Goal: Task Accomplishment & Management: Use online tool/utility

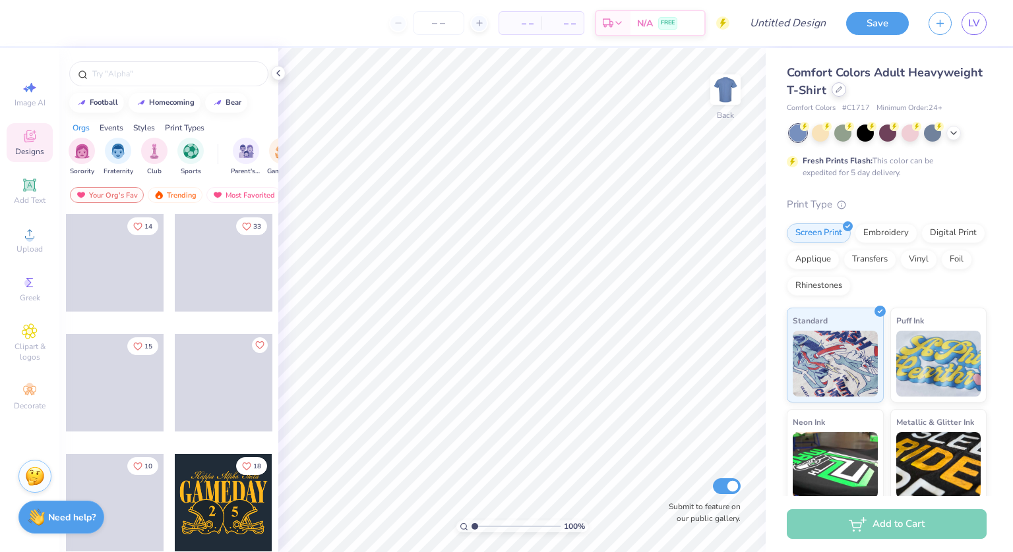
click at [841, 90] on icon at bounding box center [838, 89] width 5 height 5
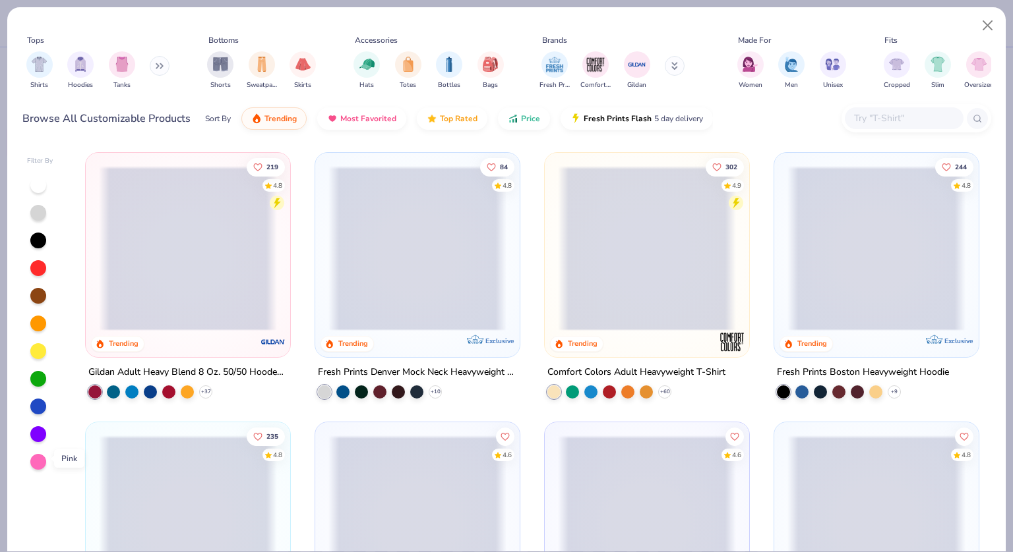
click at [41, 458] on div at bounding box center [38, 462] width 16 height 16
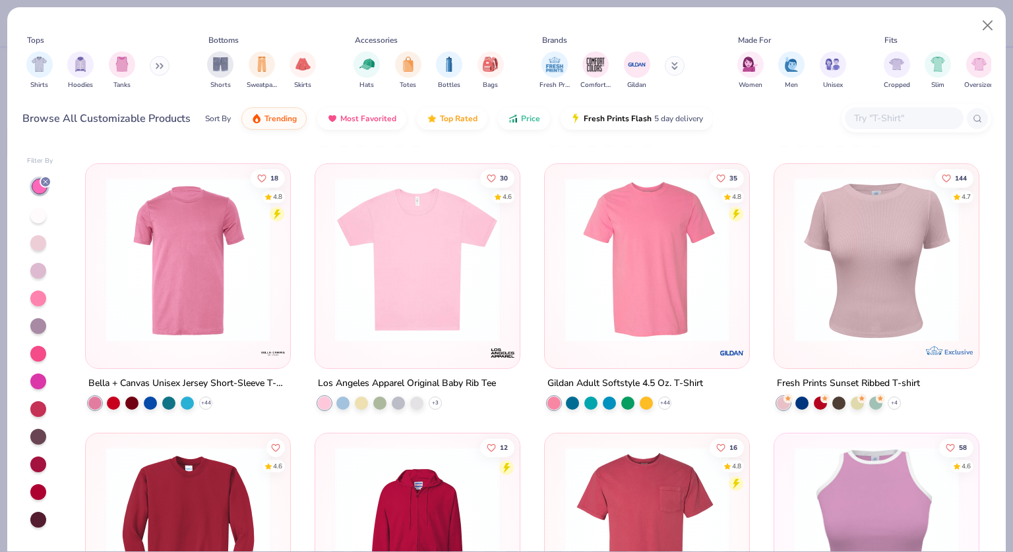
scroll to position [2950, 0]
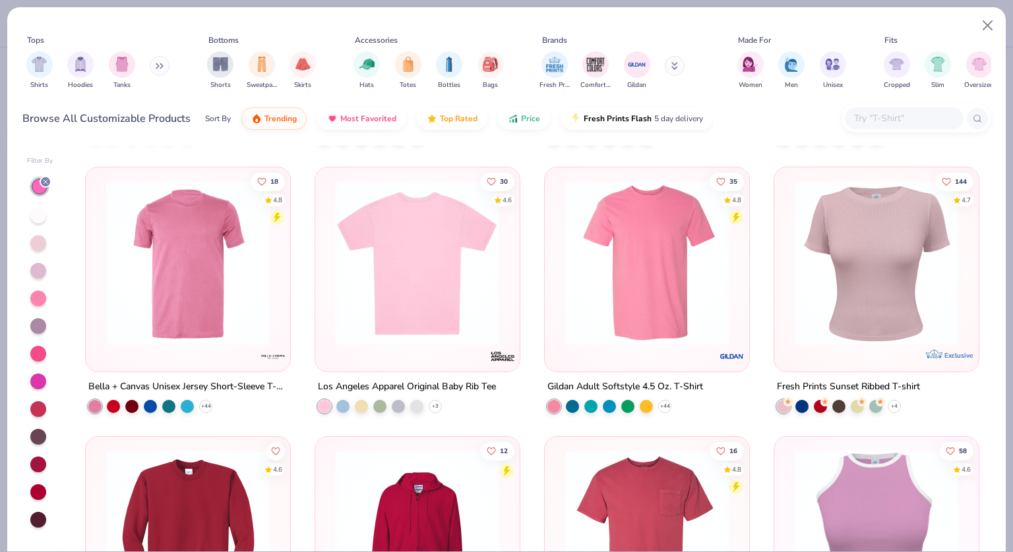
click at [443, 284] on img at bounding box center [417, 263] width 178 height 165
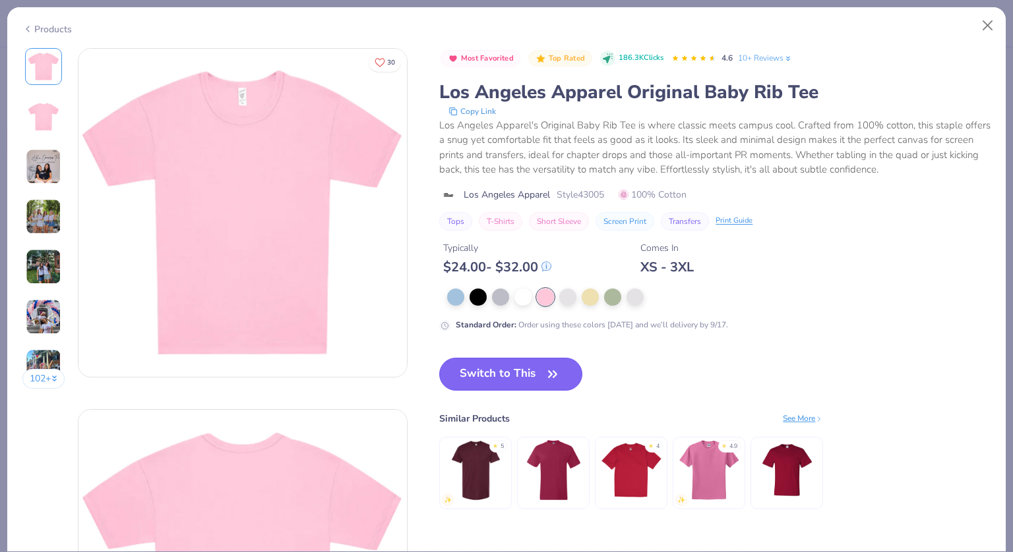
click at [539, 375] on button "Switch to This" at bounding box center [510, 374] width 143 height 33
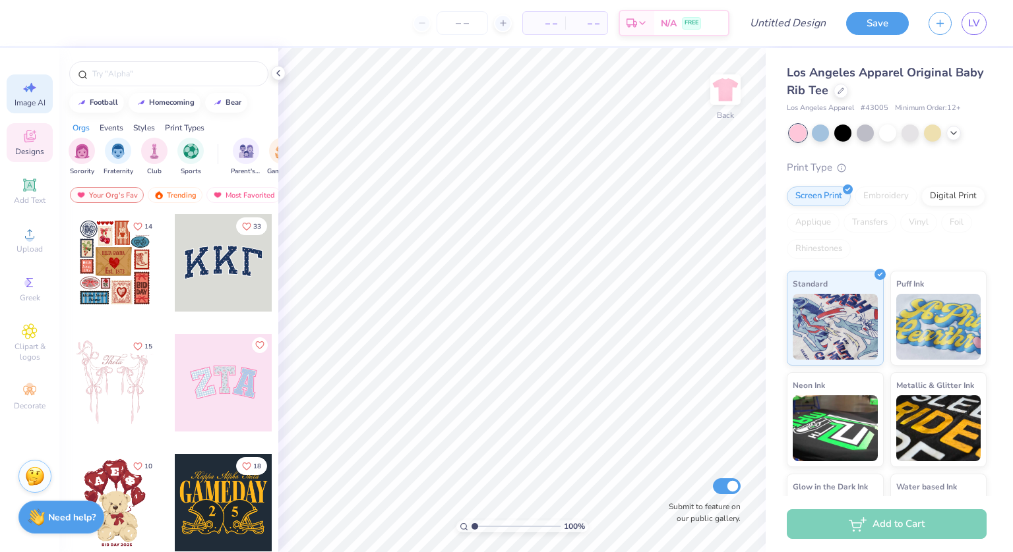
click at [22, 86] on icon at bounding box center [30, 88] width 16 height 16
select select "4"
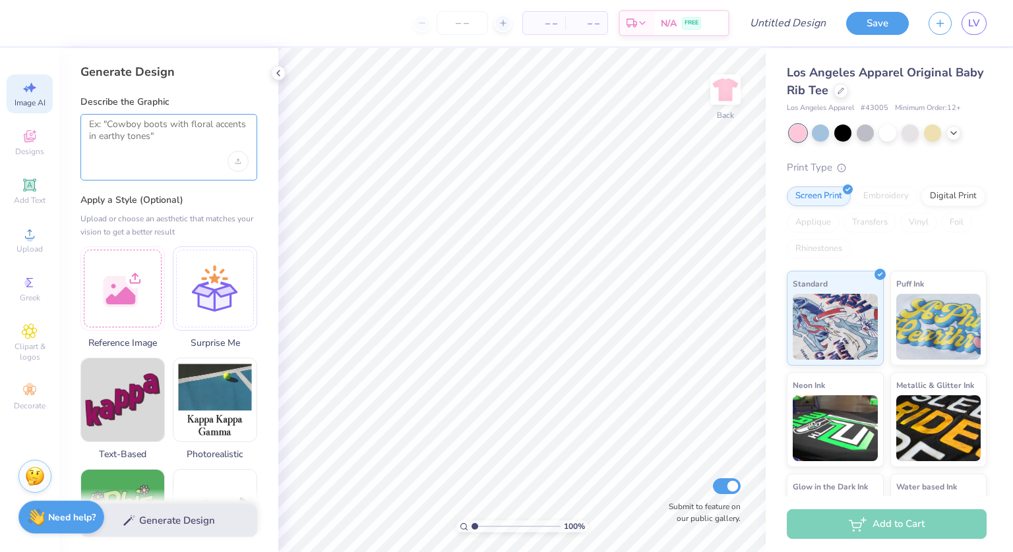
click at [156, 140] on textarea at bounding box center [169, 135] width 160 height 33
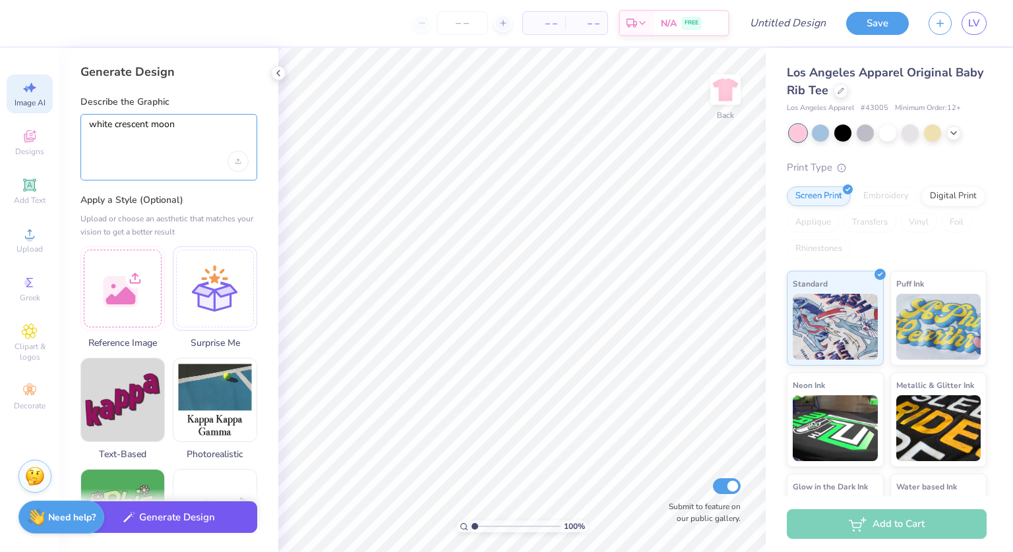
type textarea "white crescent moon"
click at [188, 514] on button "Generate Design" at bounding box center [168, 518] width 177 height 32
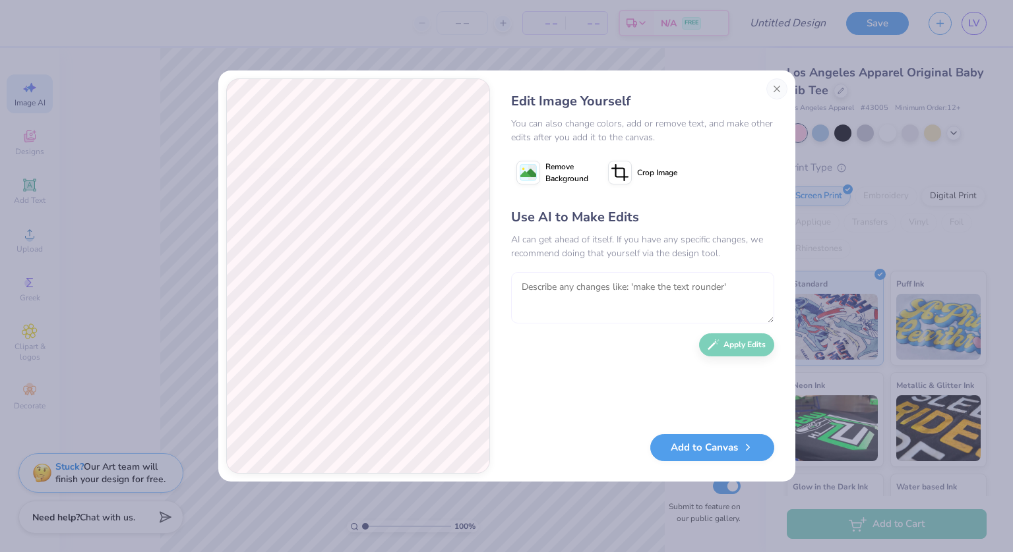
click at [668, 297] on textarea at bounding box center [642, 297] width 263 height 51
click at [778, 95] on button "Close" at bounding box center [776, 88] width 21 height 21
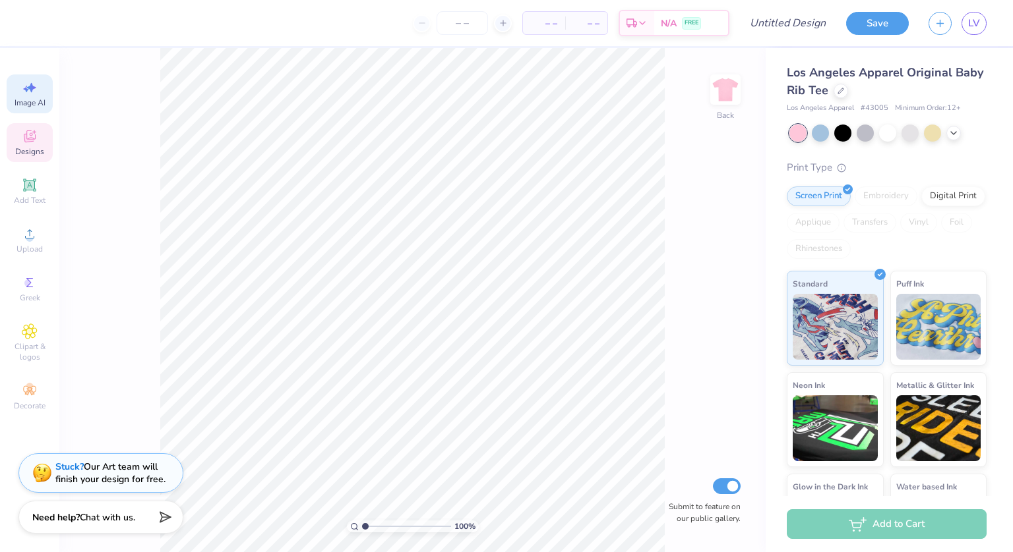
click at [24, 153] on span "Designs" at bounding box center [29, 151] width 29 height 11
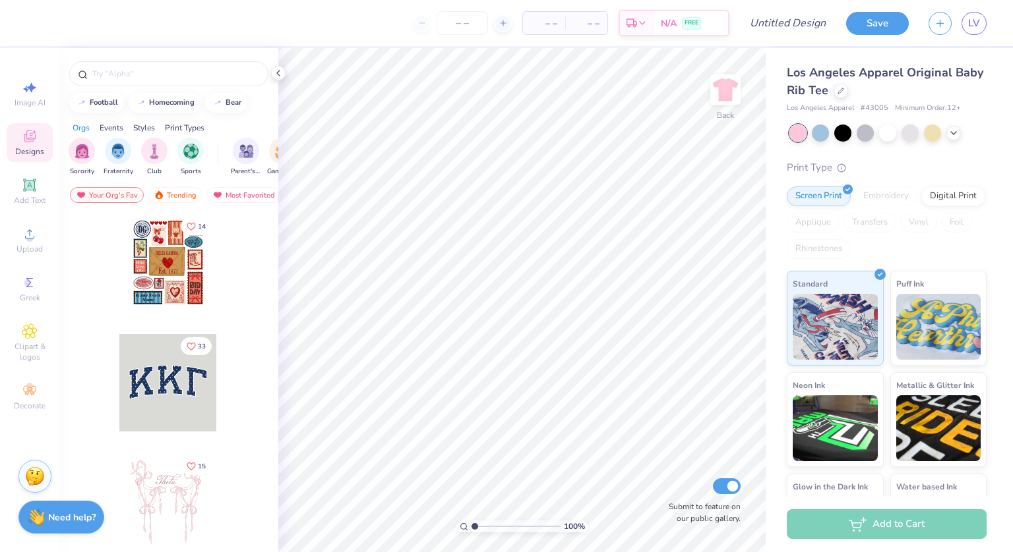
scroll to position [0, 0]
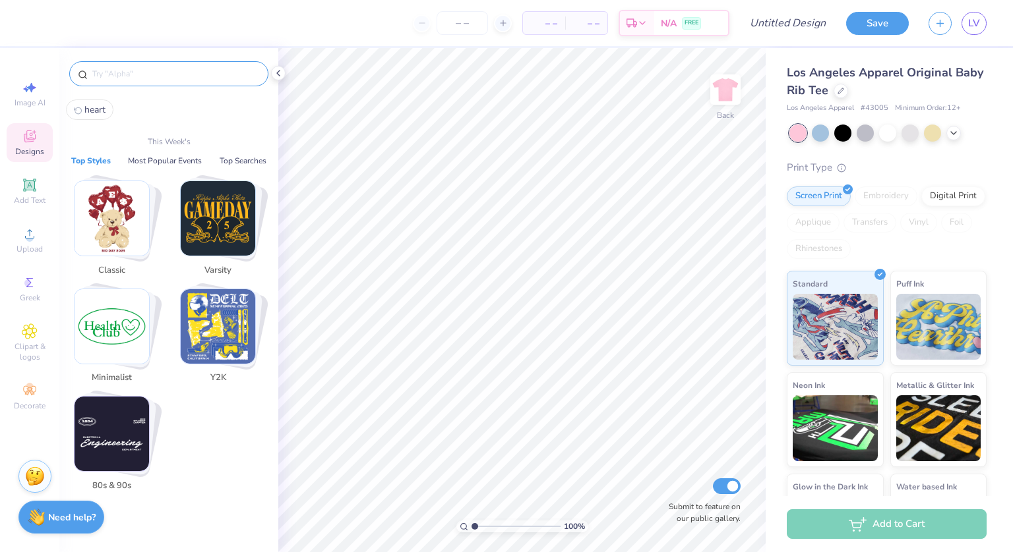
click at [174, 68] on input "text" at bounding box center [175, 73] width 169 height 13
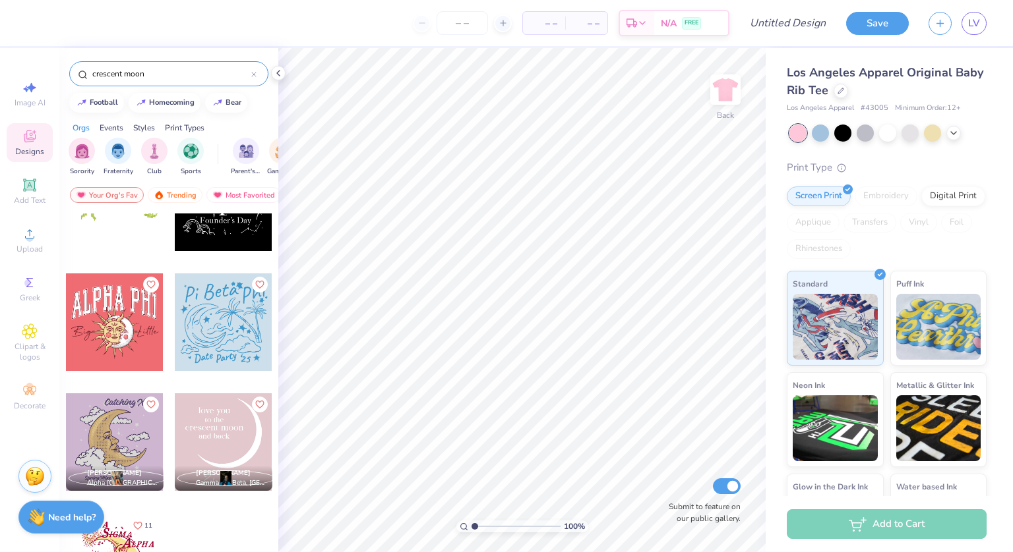
scroll to position [211, 0]
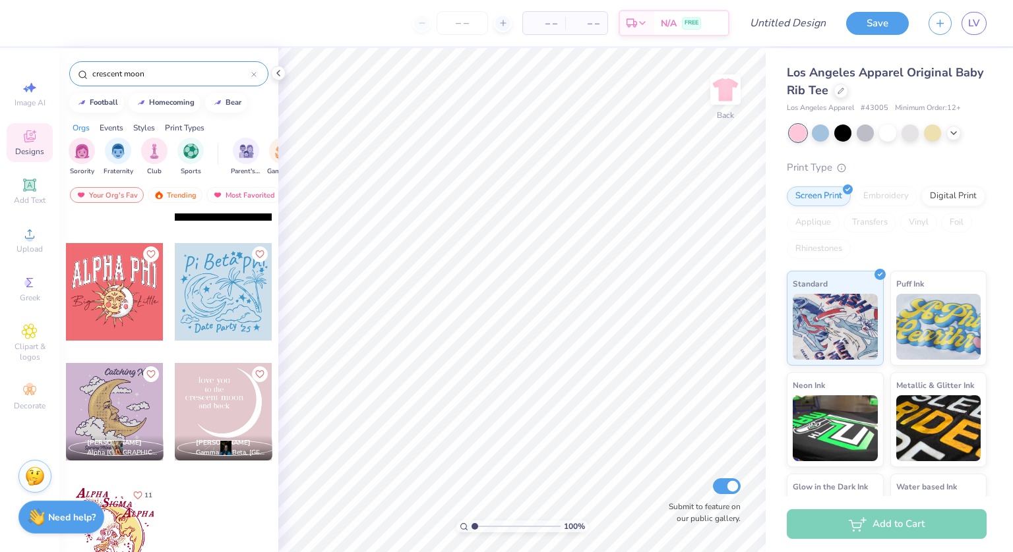
type input "crescent moon"
click at [225, 405] on div at bounding box center [224, 412] width 98 height 98
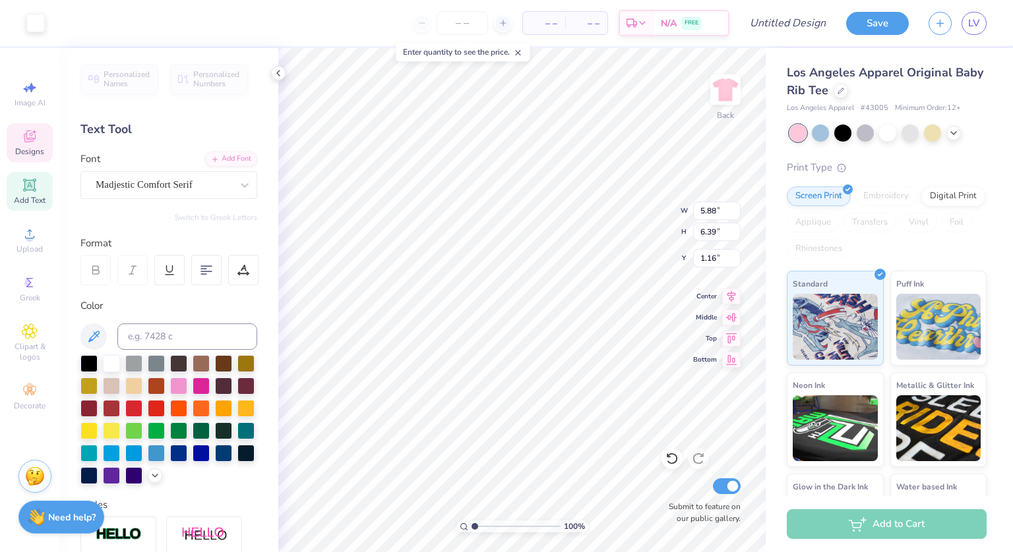
type input "1.16"
click at [22, 196] on span "Add Text" at bounding box center [30, 200] width 32 height 11
click at [220, 189] on div "Super Dream" at bounding box center [163, 185] width 138 height 20
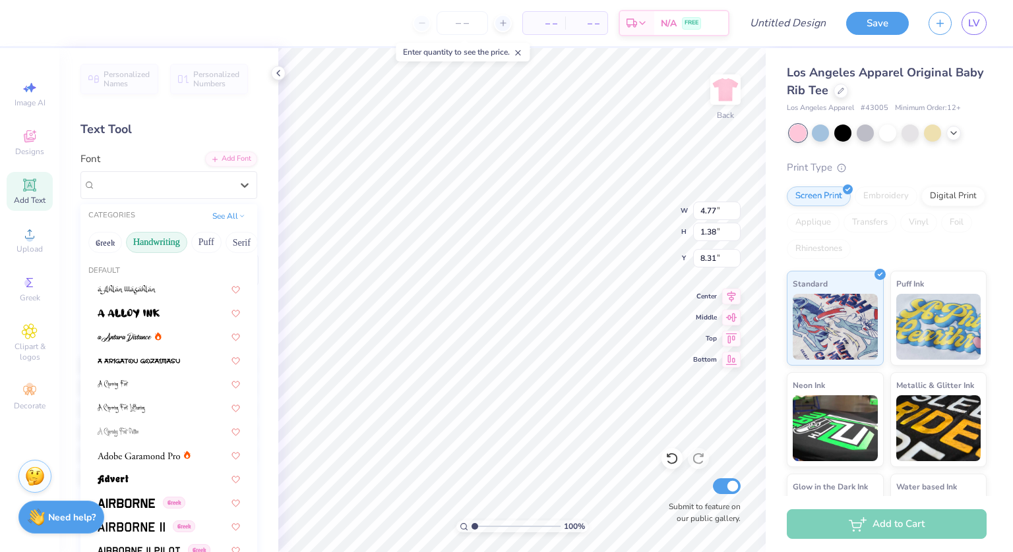
click at [165, 241] on button "Handwriting" at bounding box center [156, 242] width 61 height 21
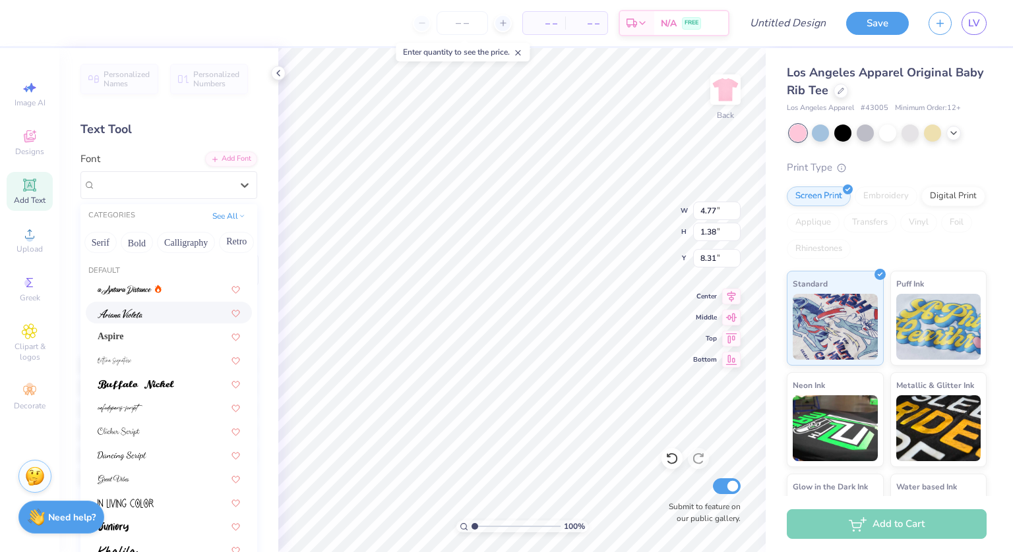
scroll to position [0, 142]
click at [195, 239] on button "Calligraphy" at bounding box center [185, 242] width 58 height 21
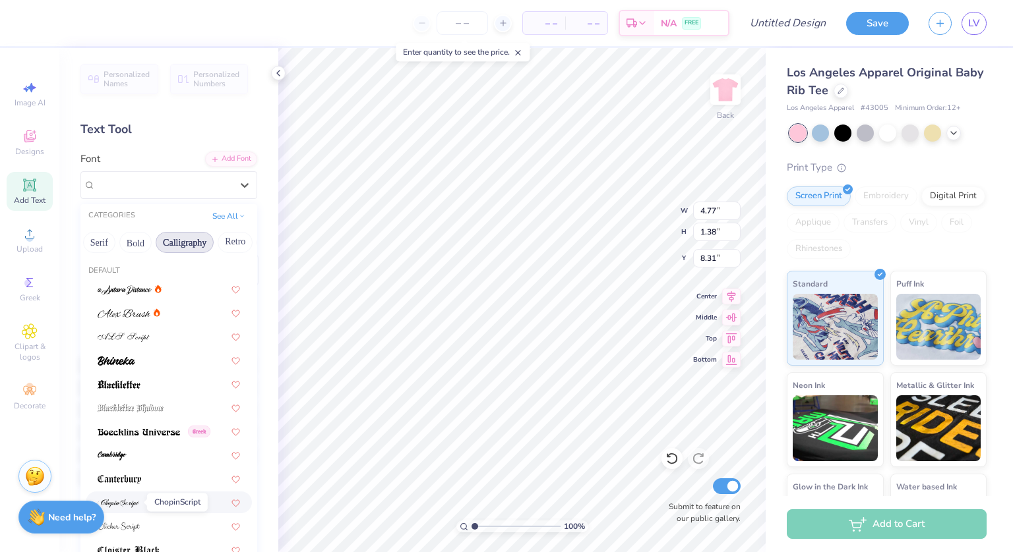
click at [132, 504] on img at bounding box center [119, 503] width 42 height 9
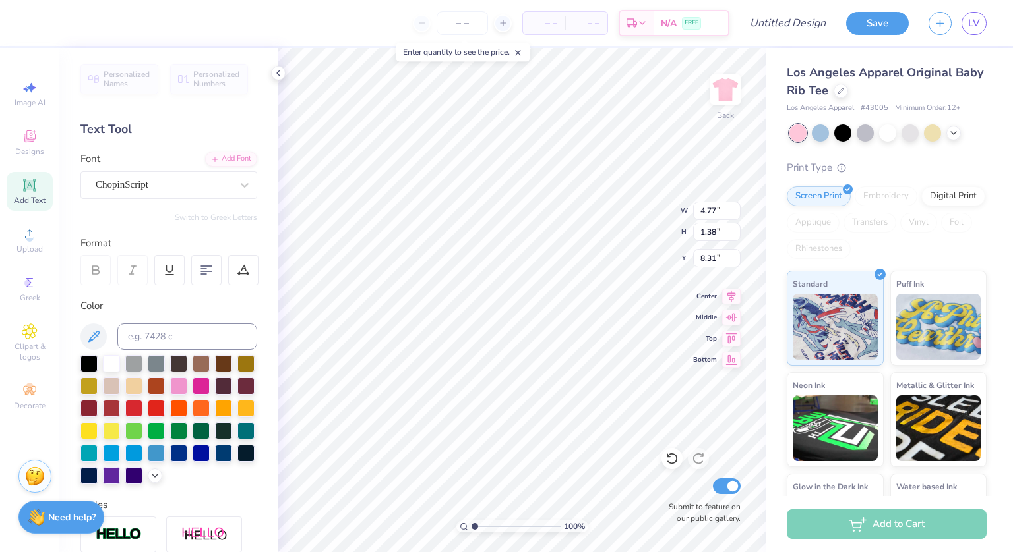
type input "7.00"
type input "1.55"
type input "8.23"
click at [194, 187] on div "ChopinScript" at bounding box center [163, 185] width 138 height 20
click at [33, 179] on icon at bounding box center [30, 185] width 16 height 16
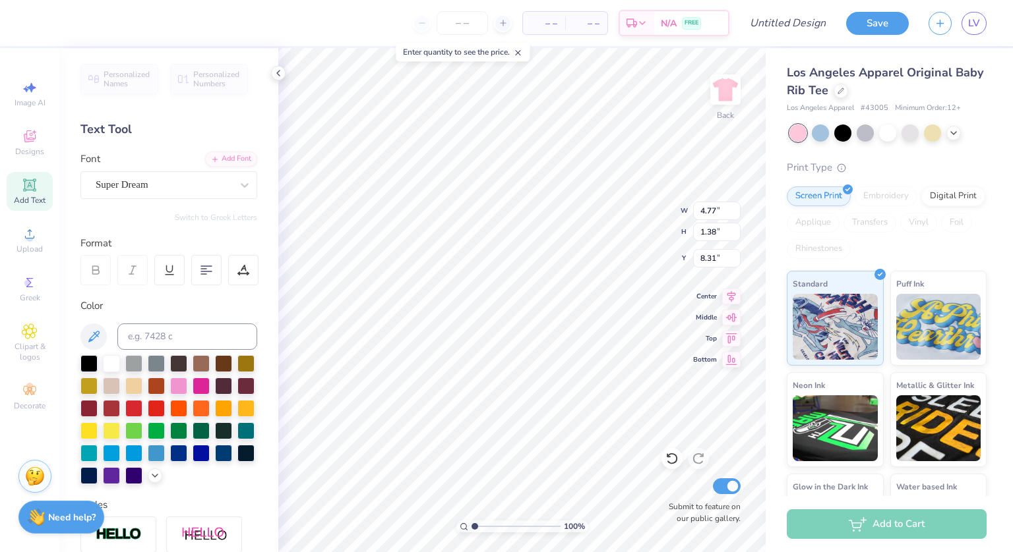
scroll to position [11, 1]
type textarea "T"
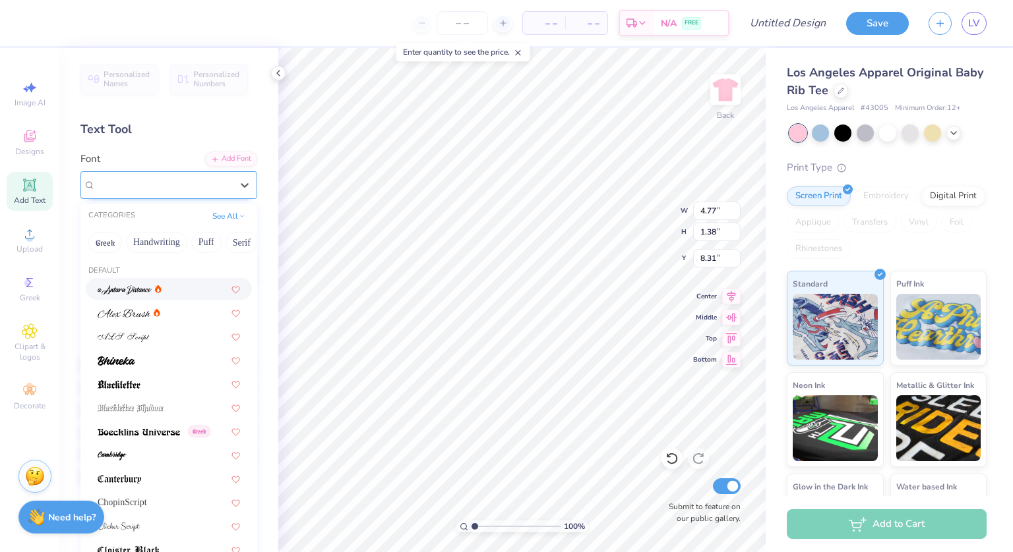
click at [218, 177] on div "Super Dream" at bounding box center [163, 185] width 138 height 20
click at [142, 504] on span "ChopinScript" at bounding box center [122, 503] width 49 height 14
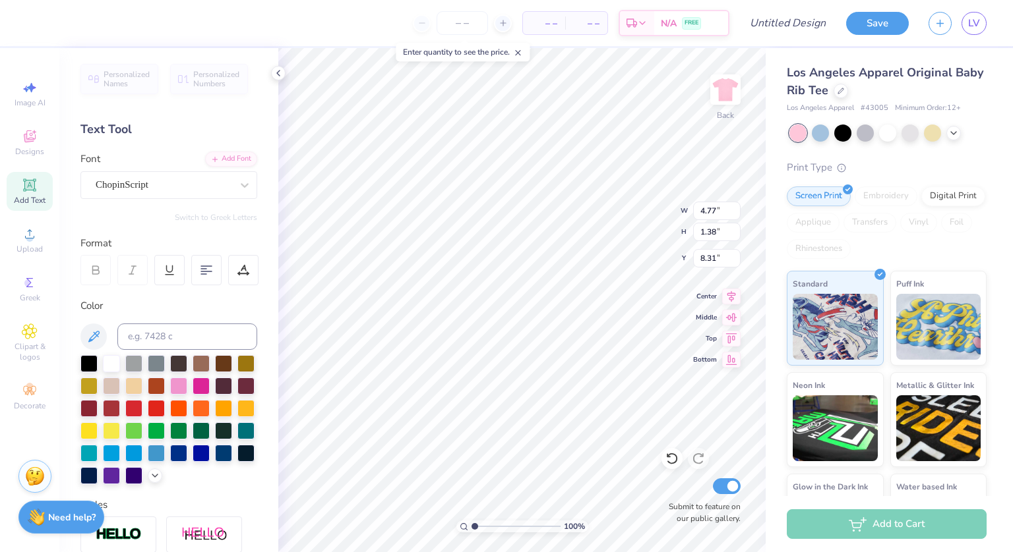
scroll to position [11, 5]
type textarea "gamma phi beta"
click at [225, 358] on div at bounding box center [223, 362] width 17 height 17
type input "5.29"
type input "0.99"
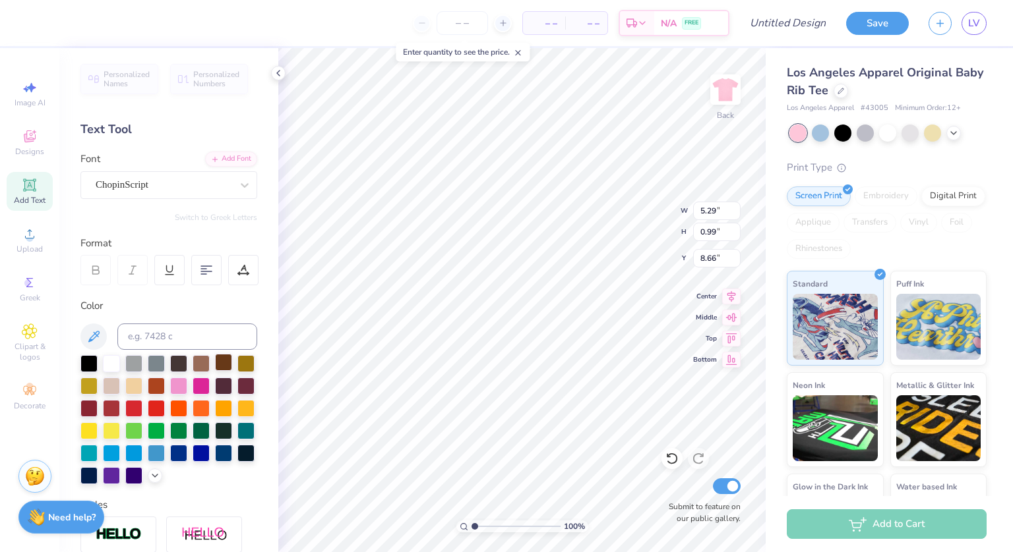
type input "2.01"
type input "5.97"
type input "1.12"
type input "5.79"
type input "1.09"
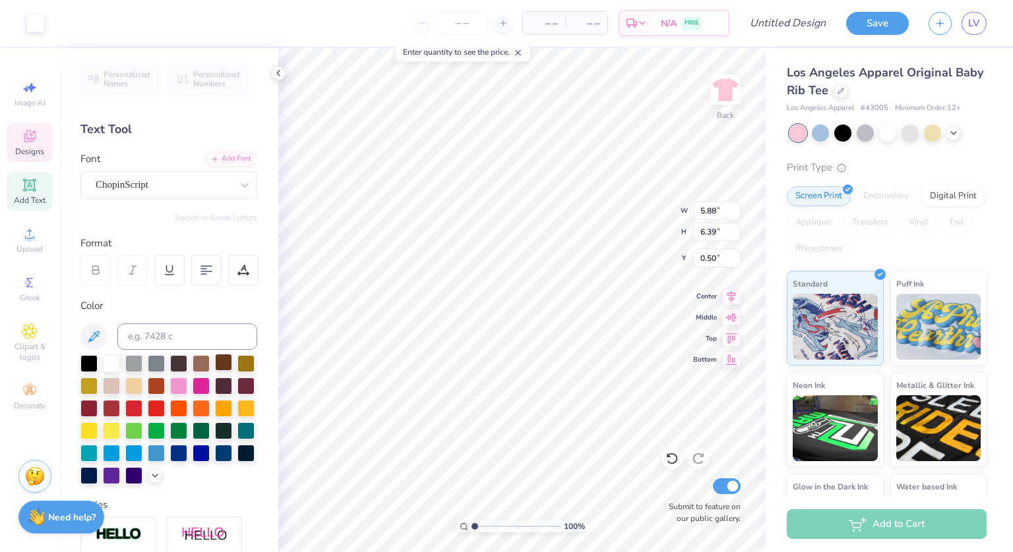
type input "0.50"
click at [27, 192] on icon at bounding box center [30, 185] width 16 height 16
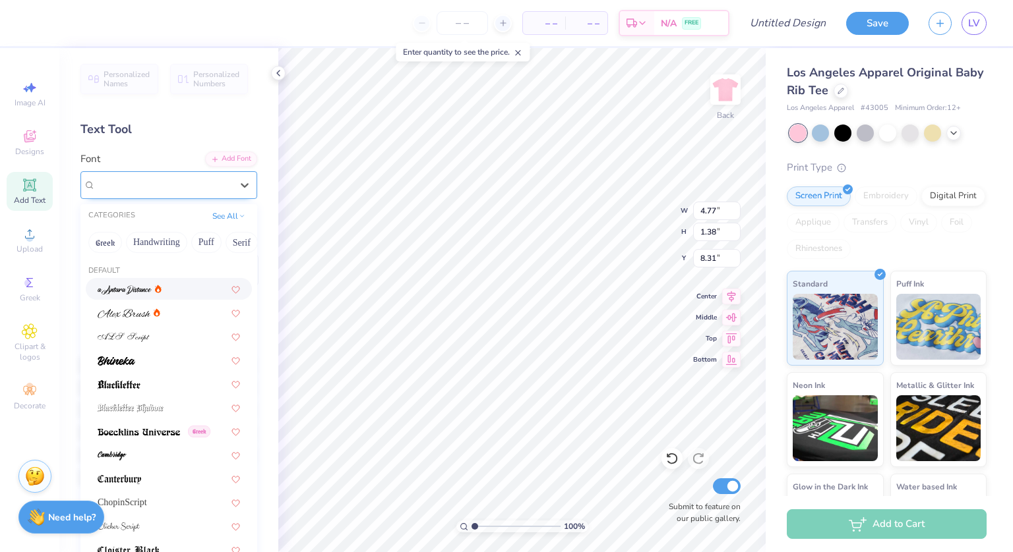
click at [216, 183] on div "Super Dream" at bounding box center [163, 185] width 138 height 20
click at [210, 241] on button "Calligraphy" at bounding box center [219, 242] width 58 height 21
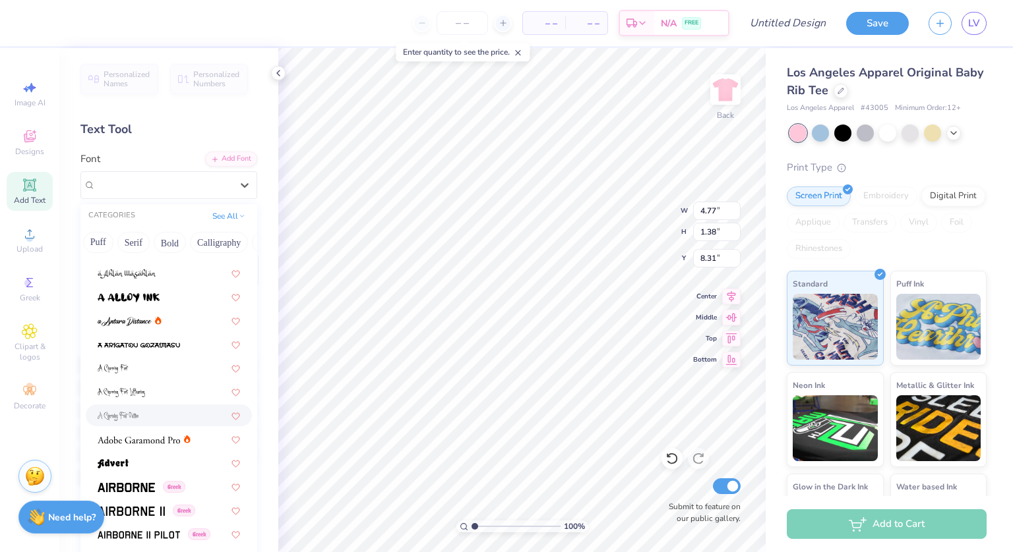
scroll to position [0, 0]
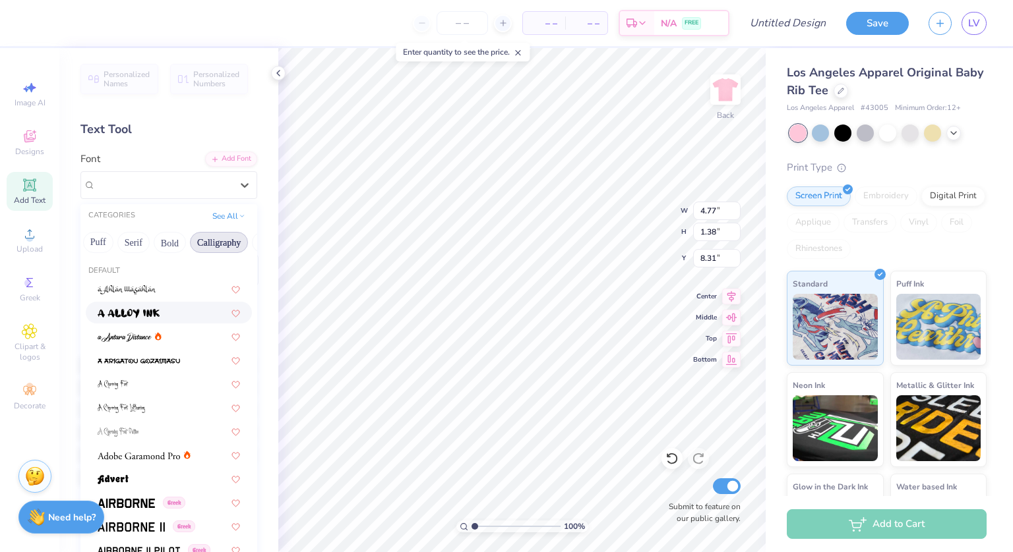
click at [218, 237] on button "Calligraphy" at bounding box center [219, 242] width 58 height 21
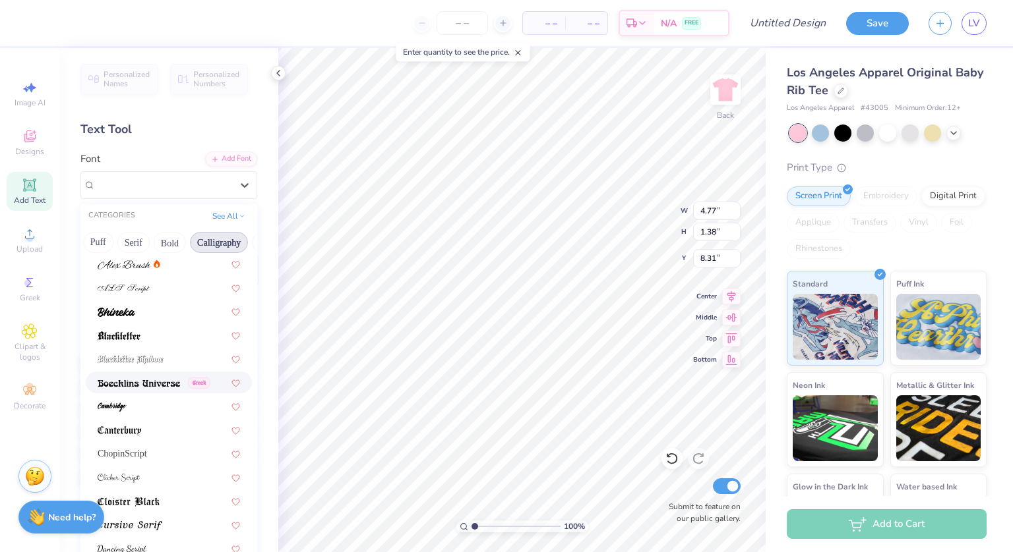
scroll to position [54, 0]
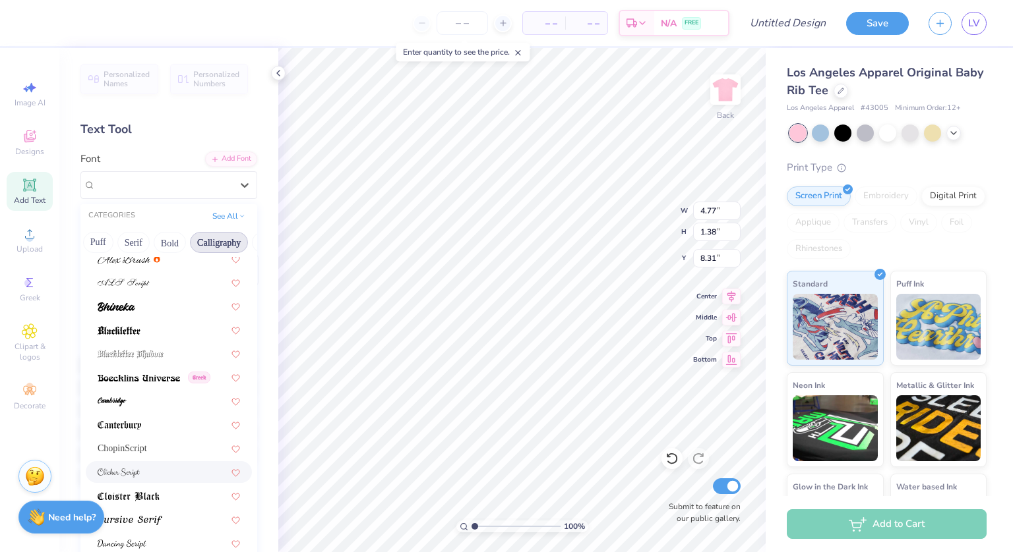
click at [142, 476] on div at bounding box center [169, 472] width 142 height 14
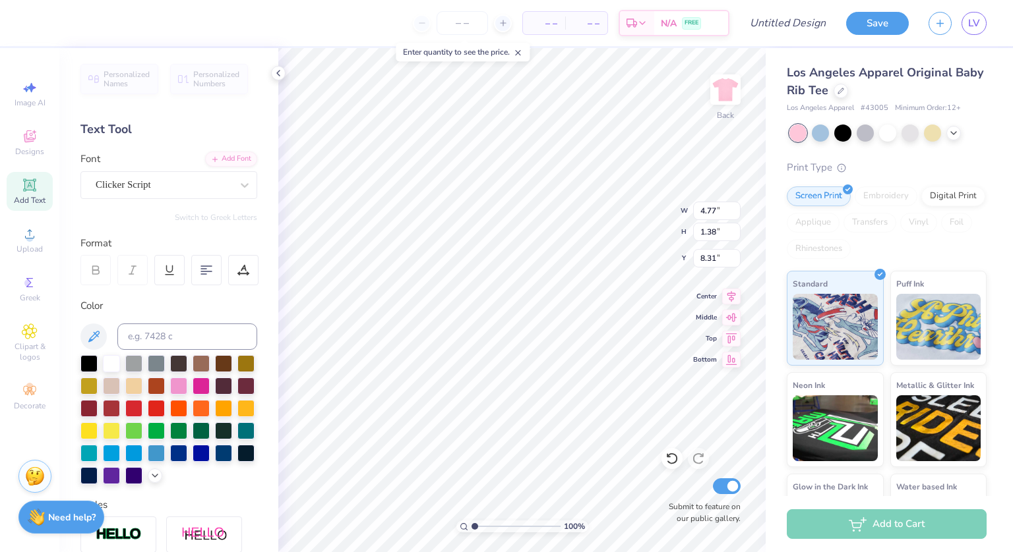
type input "5.42"
type input "2.23"
type input "7.89"
type textarea "T"
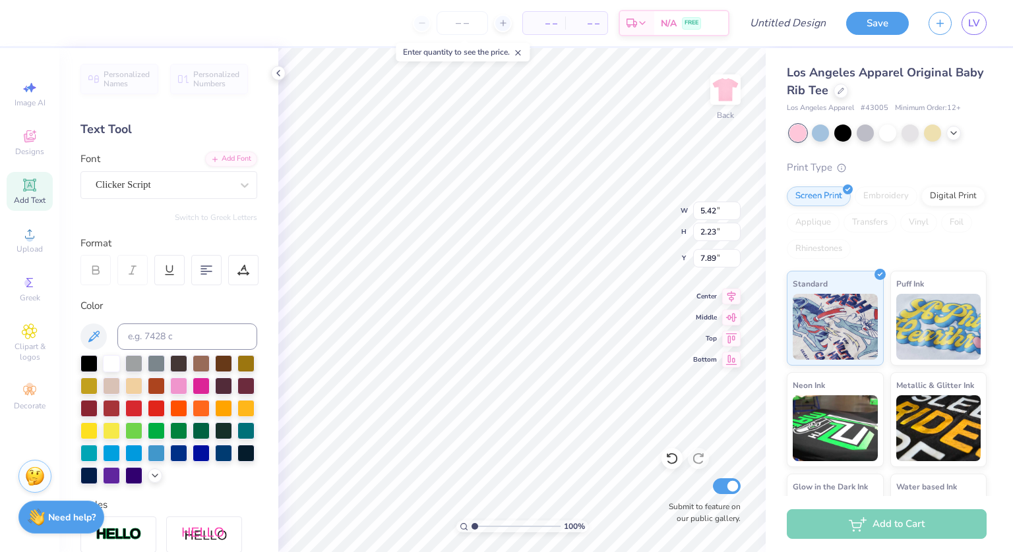
type textarea "since"
type input "2.96"
type input "1.06"
type input "8.47"
click at [15, 193] on div "Add Text" at bounding box center [30, 191] width 46 height 39
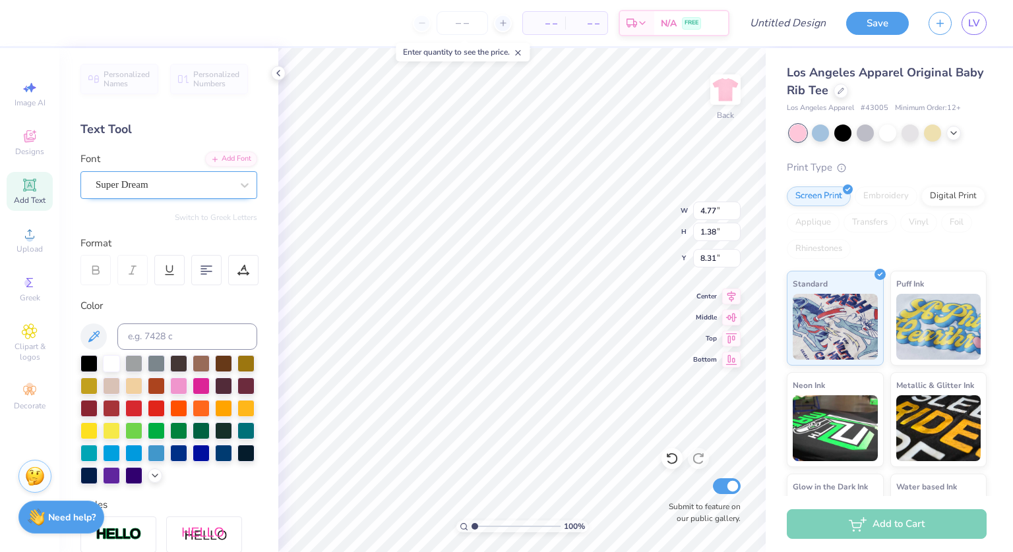
click at [173, 180] on div "Super Dream" at bounding box center [163, 185] width 138 height 20
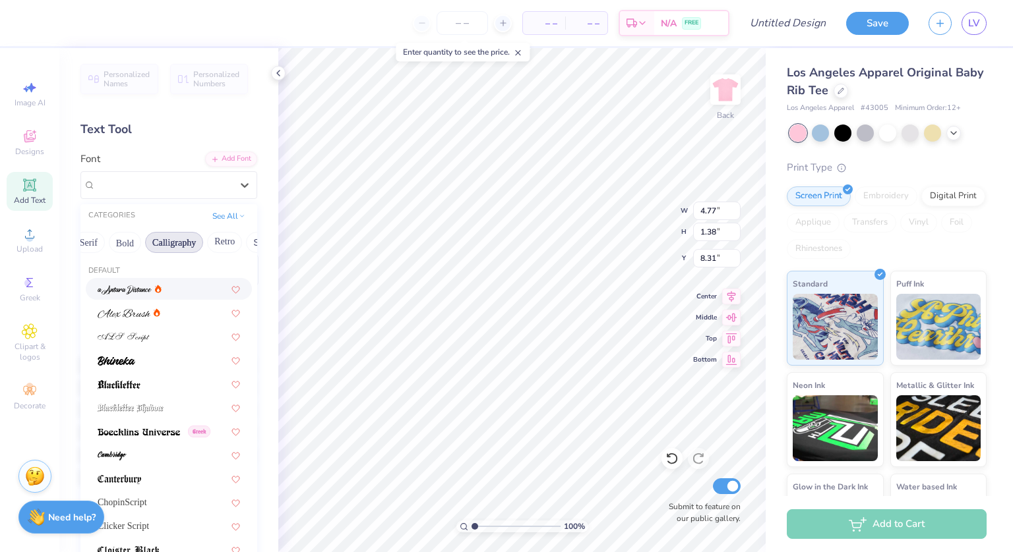
scroll to position [0, 157]
click at [181, 241] on button "Calligraphy" at bounding box center [170, 242] width 58 height 21
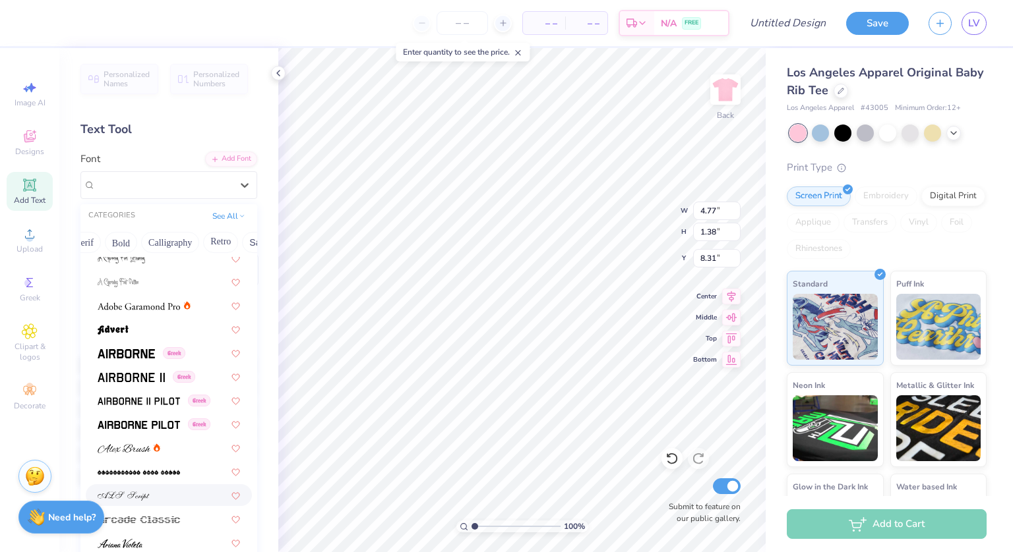
scroll to position [0, 0]
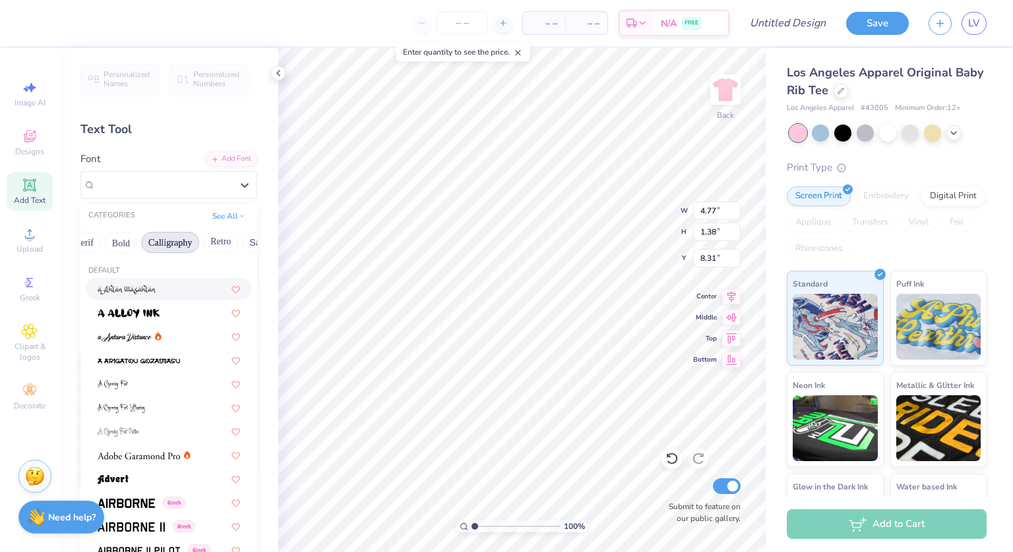
click at [179, 250] on button "Calligraphy" at bounding box center [170, 242] width 58 height 21
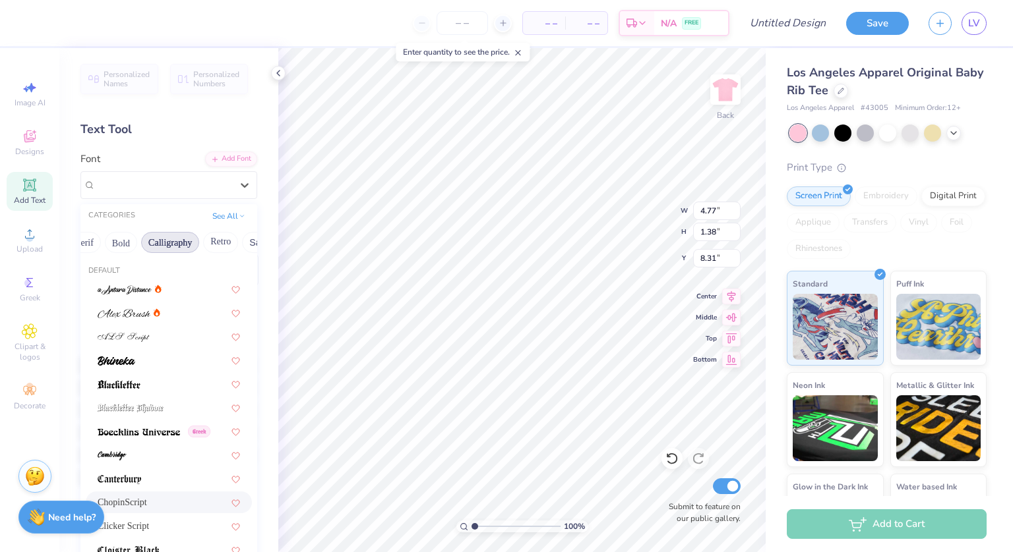
click at [142, 498] on span "ChopinScript" at bounding box center [122, 503] width 49 height 14
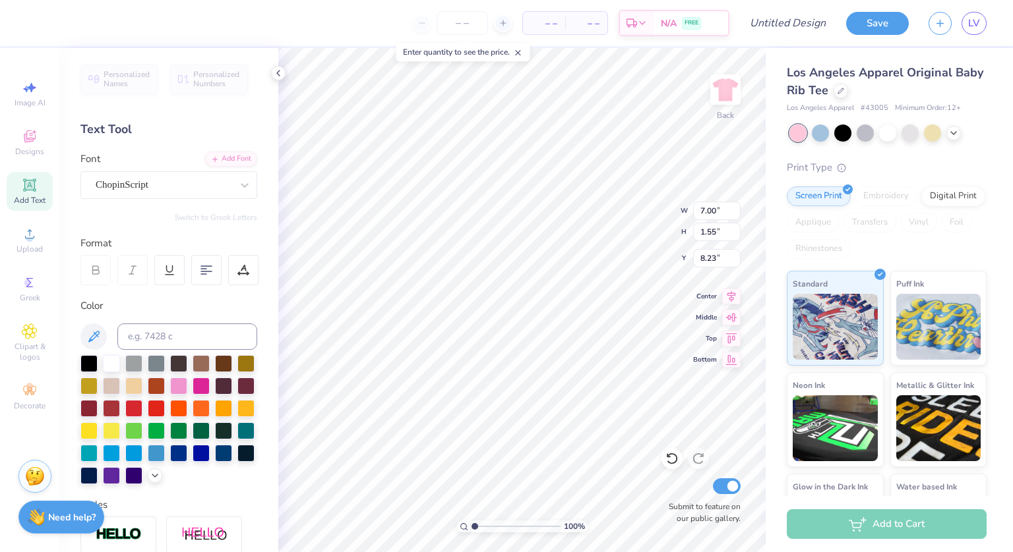
type input "7.00"
type input "1.55"
type input "8.23"
type textarea "T"
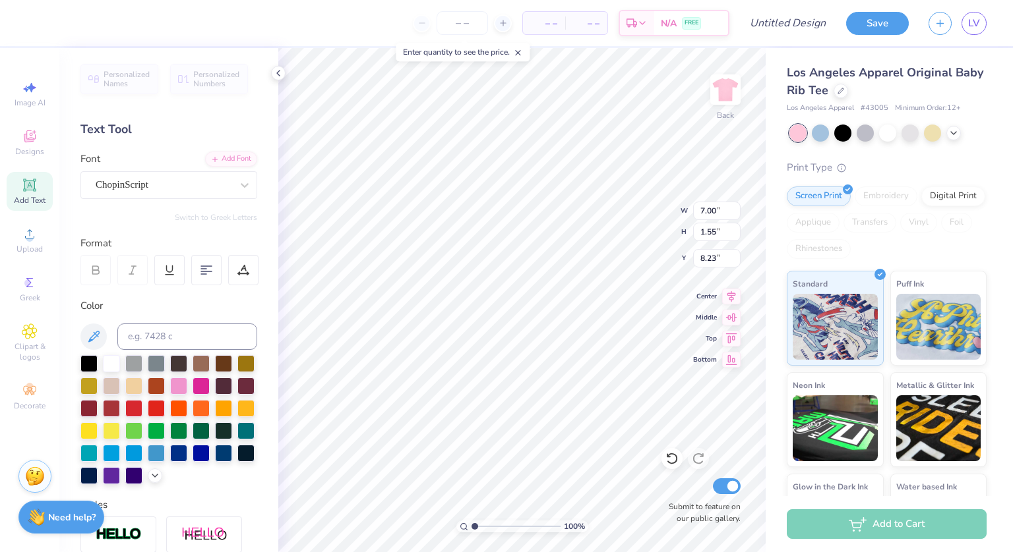
scroll to position [11, 3]
type textarea "since 1874"
type input "6.25"
type input "1.13"
type input "8.43"
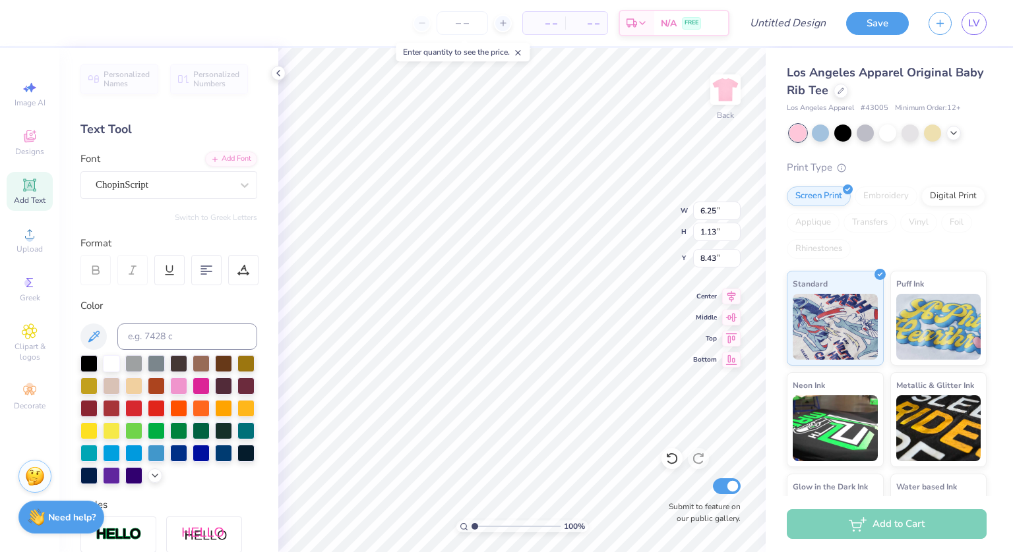
scroll to position [11, 3]
click at [224, 361] on div at bounding box center [223, 362] width 17 height 17
type input "3.09"
type input "0.56"
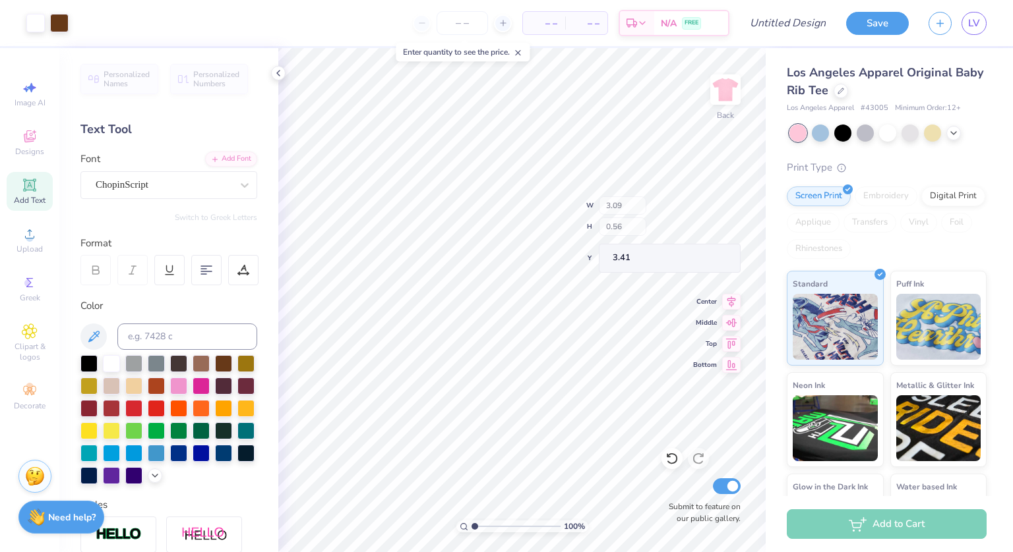
type input "3.41"
type input "5.79"
type input "1.09"
type input "2.01"
type input "3.00"
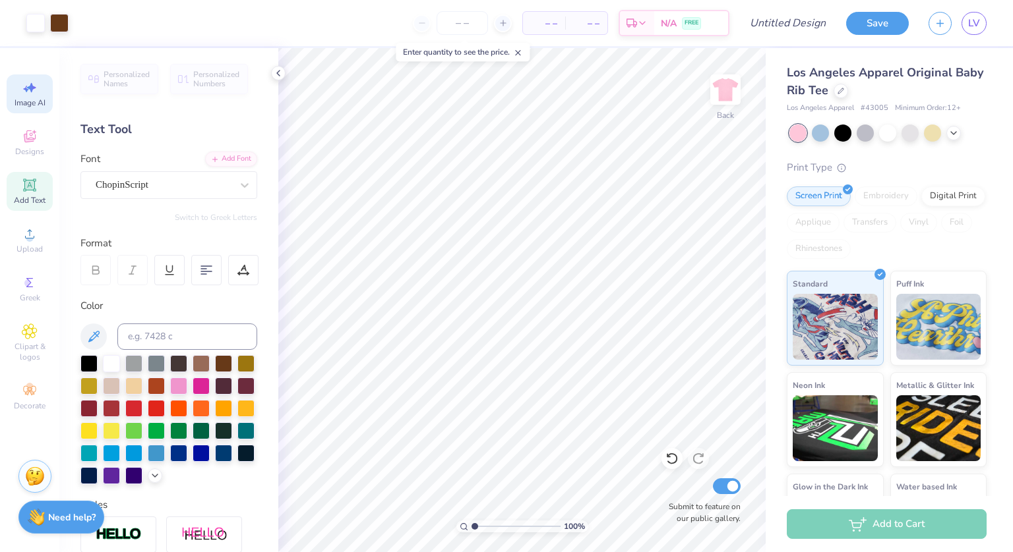
click at [34, 89] on icon at bounding box center [30, 88] width 16 height 16
select select "4"
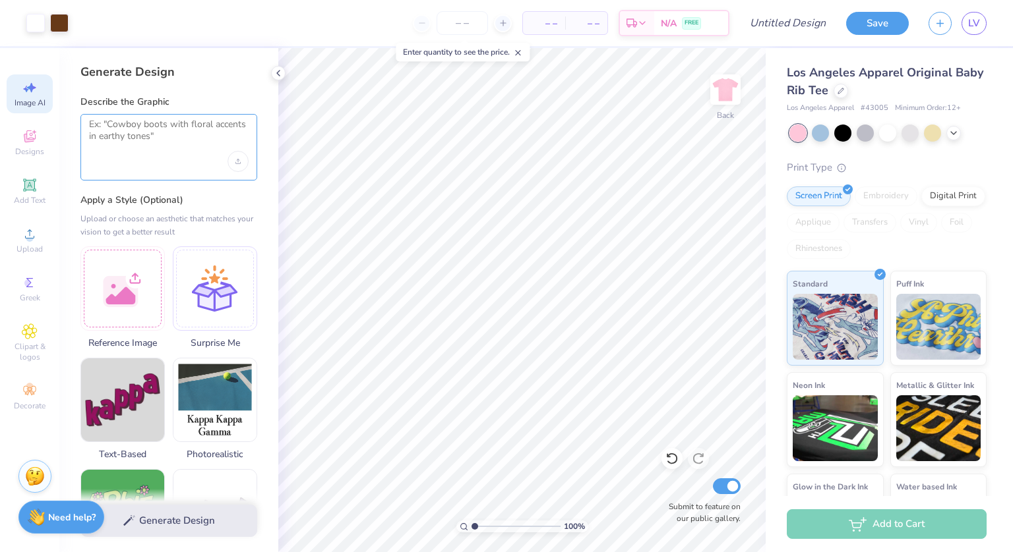
click at [136, 136] on textarea at bounding box center [169, 135] width 160 height 33
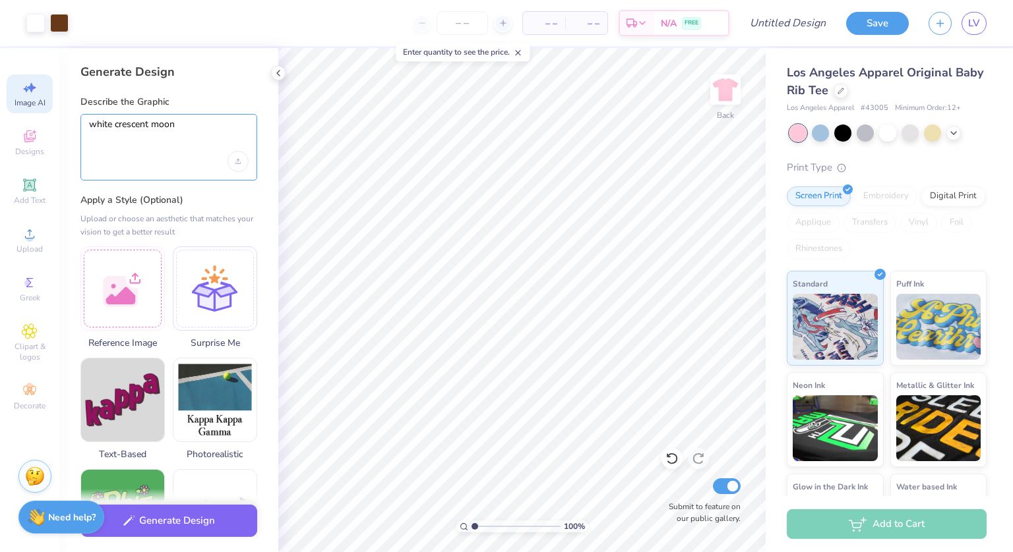
click at [115, 129] on textarea "white crescent moon" at bounding box center [169, 135] width 160 height 33
type textarea "crescent moon"
click at [203, 516] on button "Generate Design" at bounding box center [168, 518] width 177 height 32
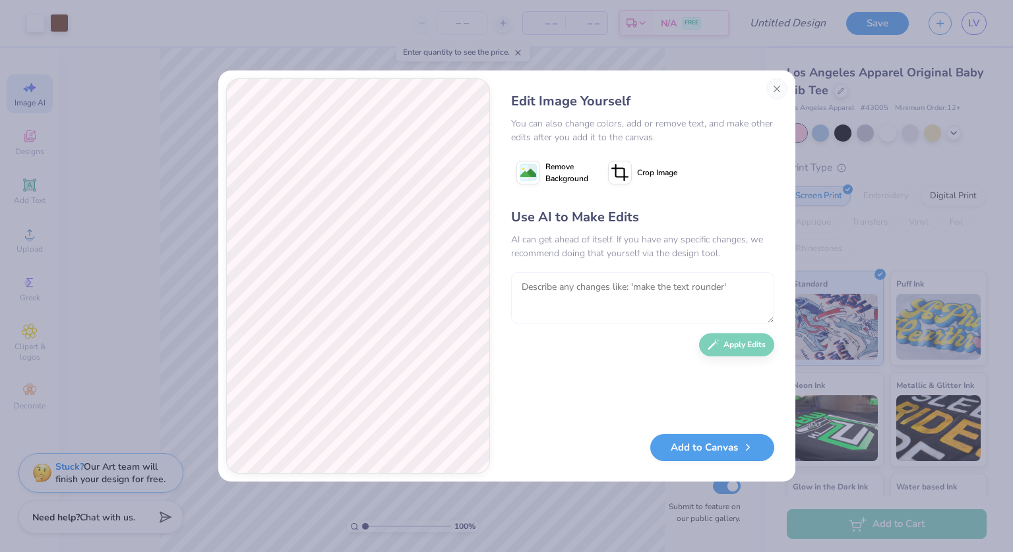
click at [626, 295] on textarea at bounding box center [642, 297] width 263 height 51
type textarea "flip it"
click at [734, 342] on button "Apply Edits" at bounding box center [736, 341] width 75 height 23
click at [726, 449] on button "Add to Canvas" at bounding box center [712, 444] width 124 height 27
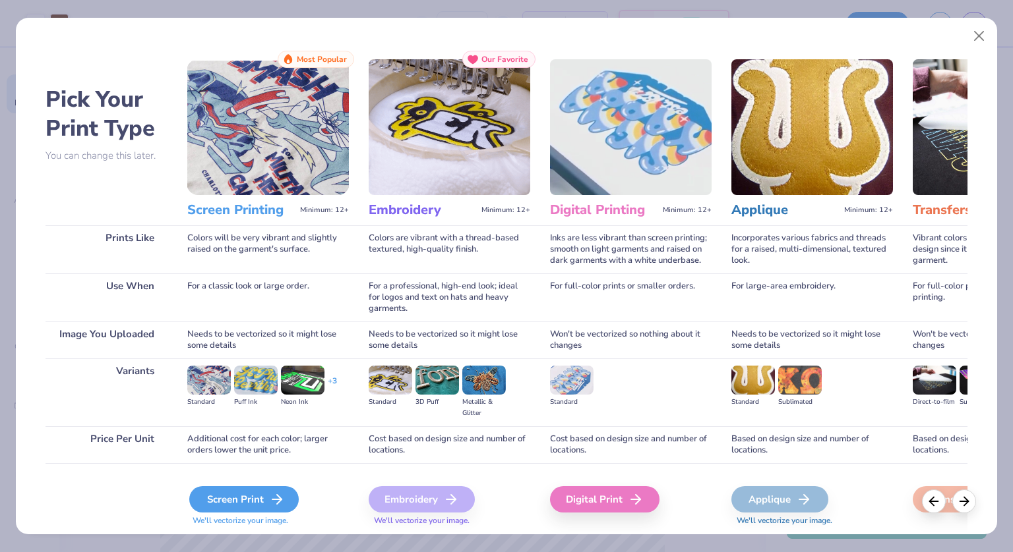
click at [246, 497] on div "Screen Print" at bounding box center [243, 500] width 109 height 26
select select "4"
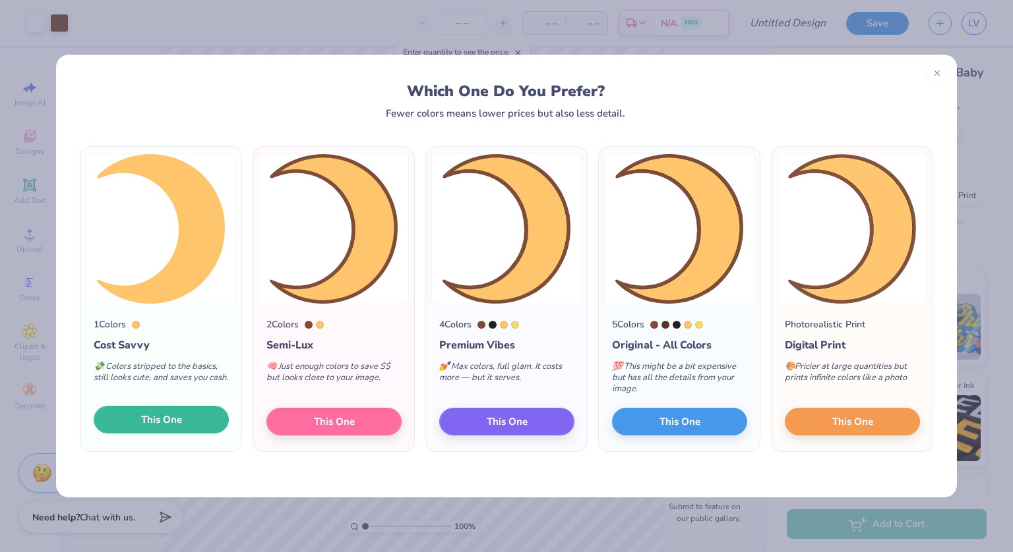
click at [158, 415] on span "This One" at bounding box center [161, 420] width 41 height 15
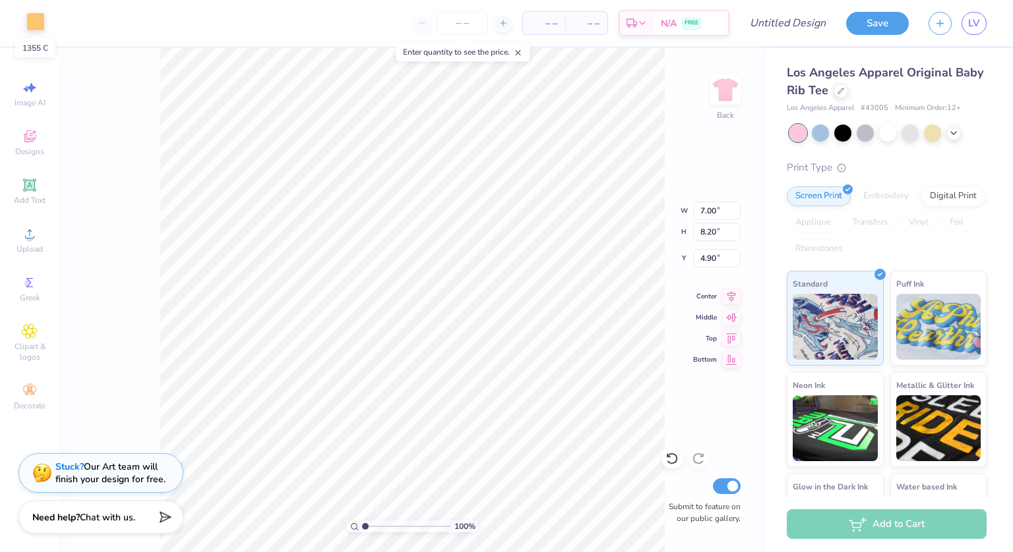
click at [34, 15] on div at bounding box center [35, 22] width 18 height 18
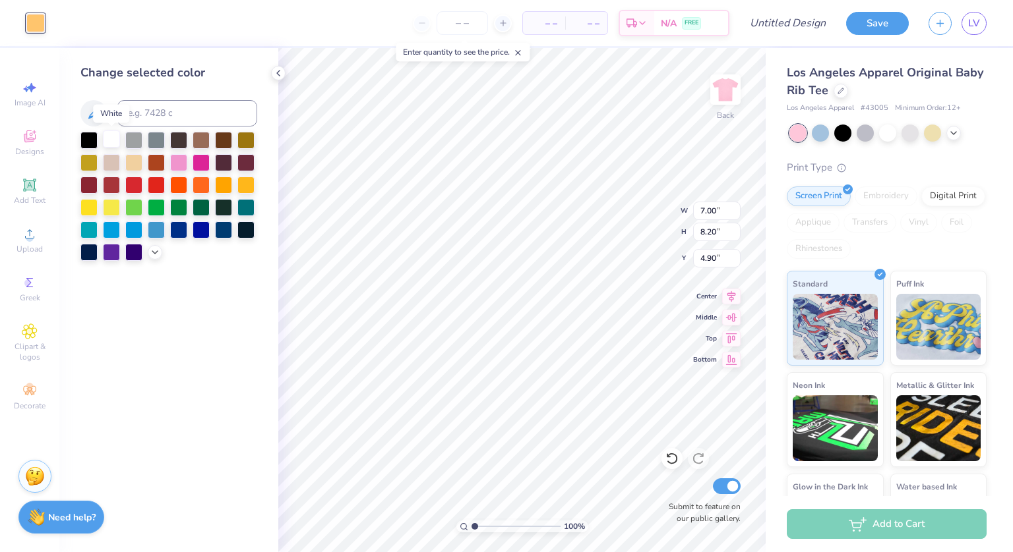
click at [111, 138] on div at bounding box center [111, 139] width 17 height 17
type input "2.22"
type input "2.60"
type input "9.26"
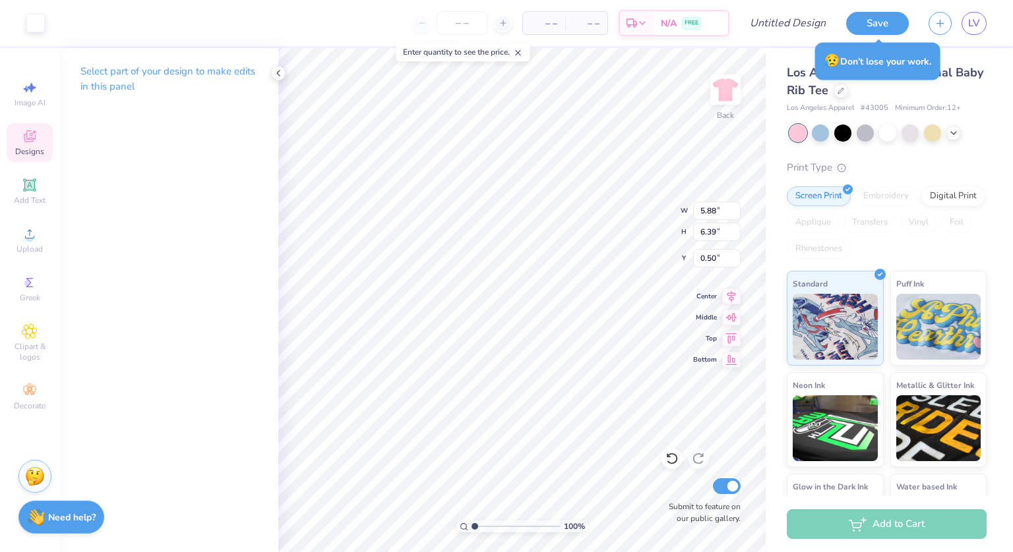
type input "2.22"
type input "2.60"
type input "11.56"
type input "5.88"
type input "6.39"
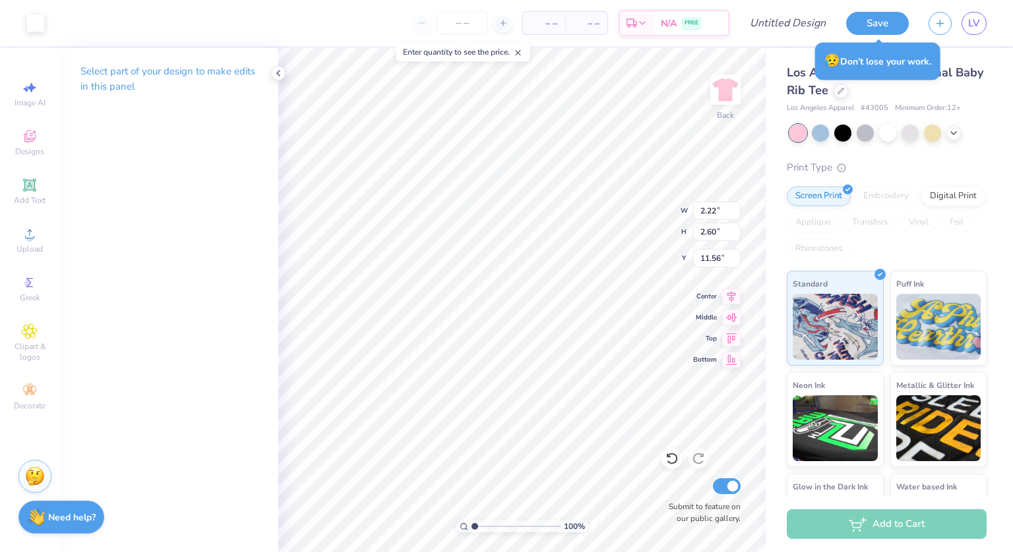
type input "0.50"
type input "2.22"
type input "2.60"
type input "12.89"
type input "5.88"
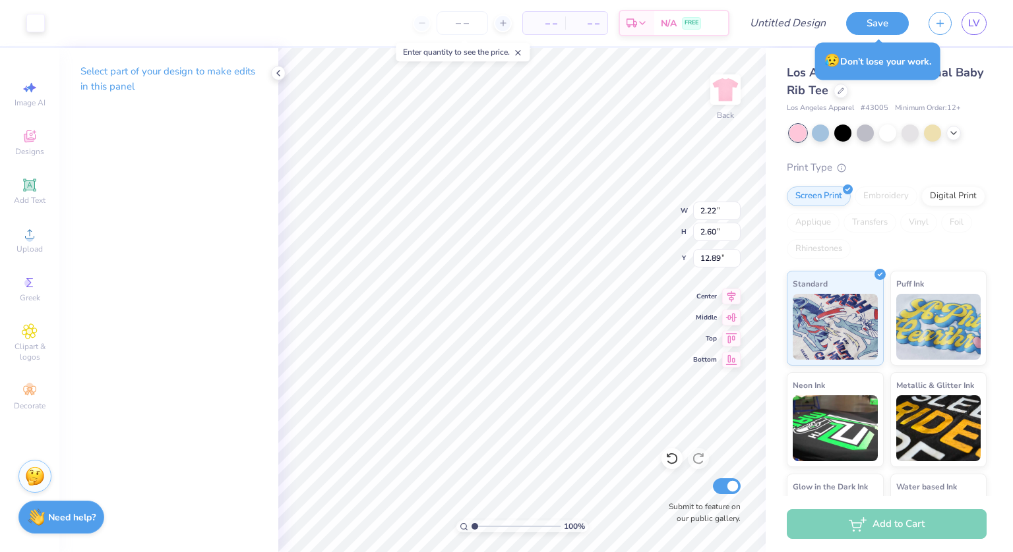
type input "6.39"
type input "5.26"
type input "2.22"
type input "2.60"
type input "12.89"
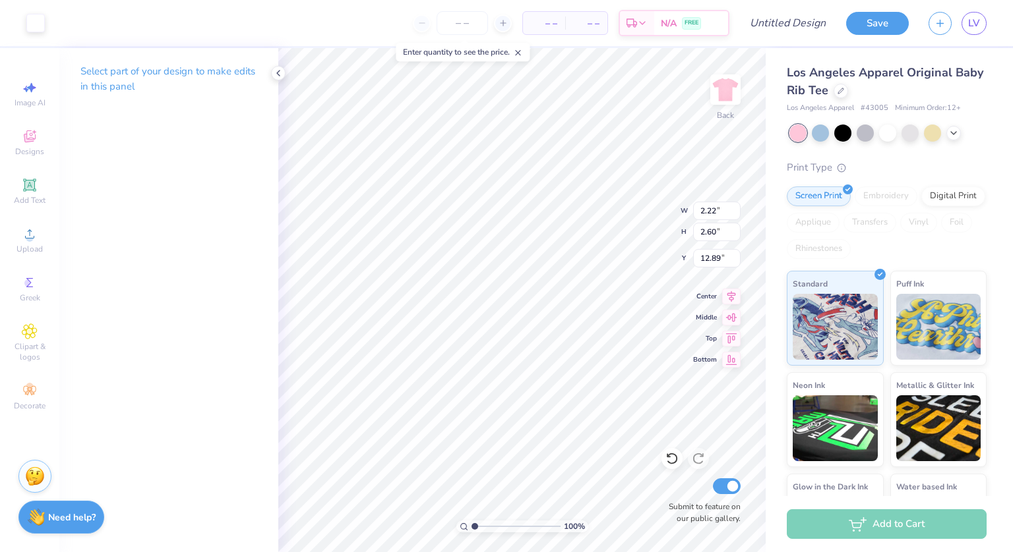
type input "2.87"
type input "3.36"
type input "1.32"
type input "5.26"
type input "5.88"
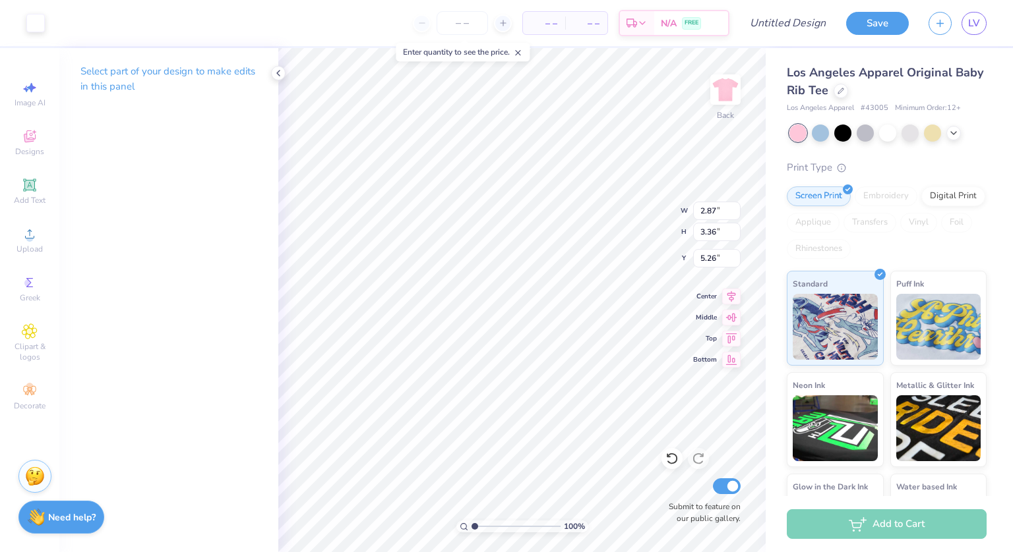
type input "6.39"
type input "0.50"
type input "2.87"
type input "3.36"
type input "7.94"
